Goal: Navigation & Orientation: Find specific page/section

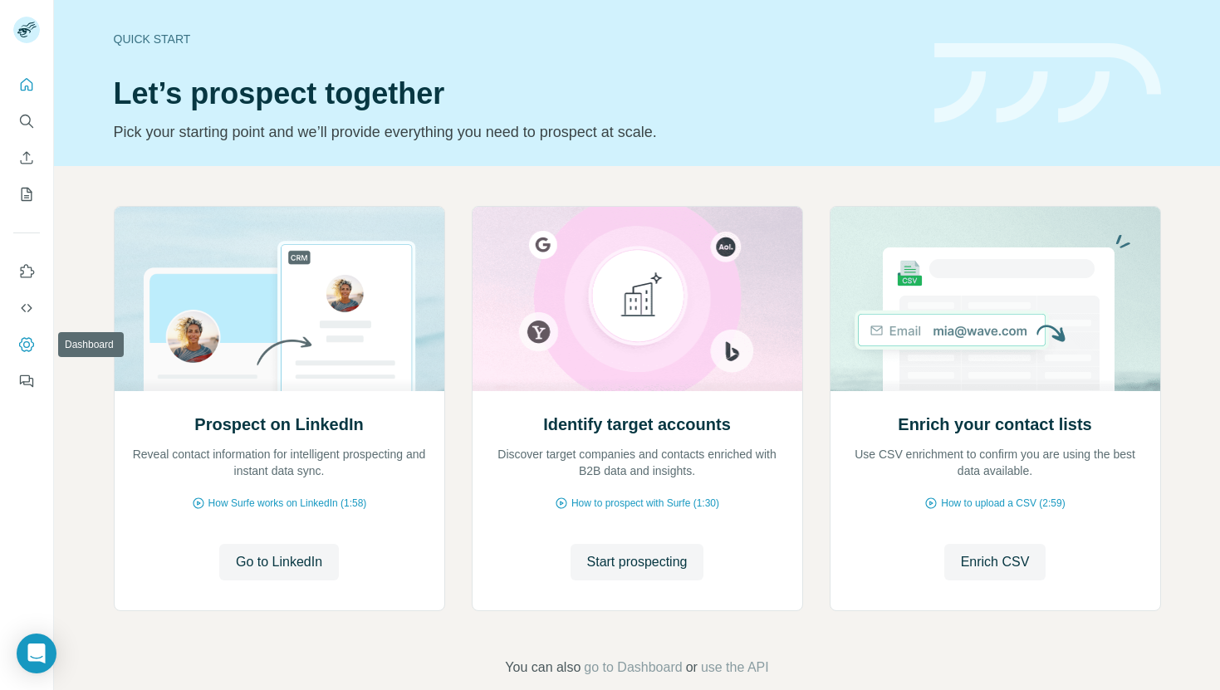
click at [23, 351] on icon "Dashboard" at bounding box center [26, 344] width 15 height 14
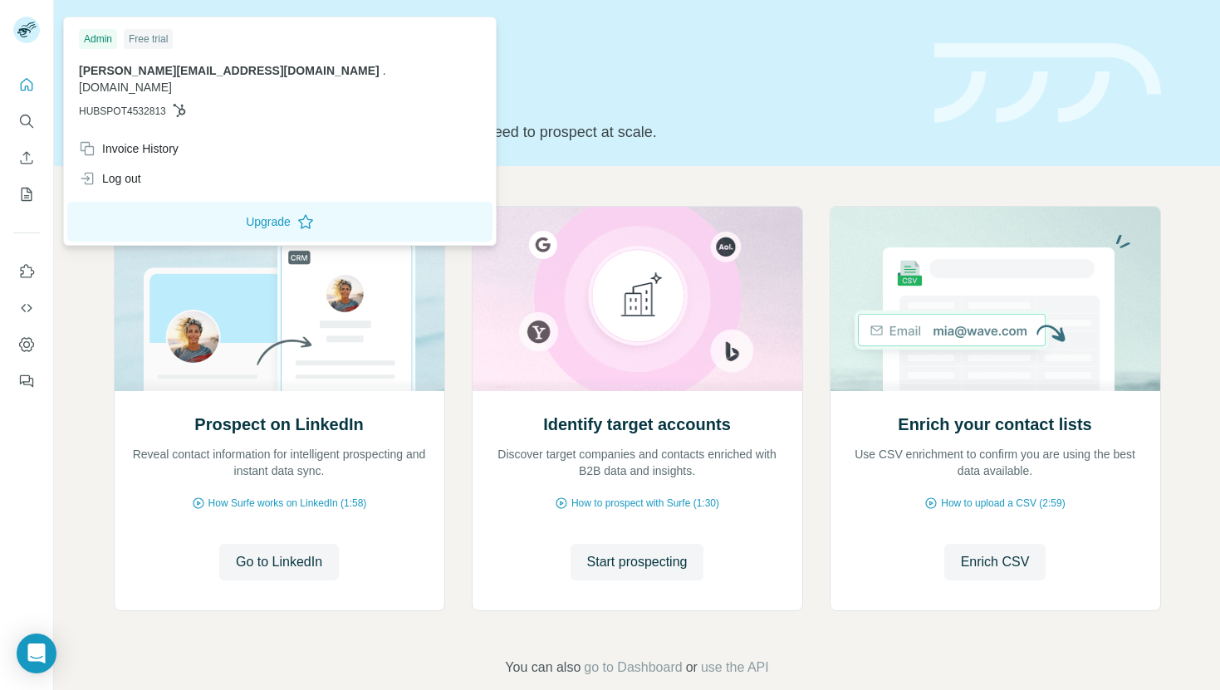
click at [142, 78] on p "[PERSON_NAME][EMAIL_ADDRESS][DOMAIN_NAME] . [DOMAIN_NAME]" at bounding box center [280, 78] width 402 height 33
